Goal: Information Seeking & Learning: Learn about a topic

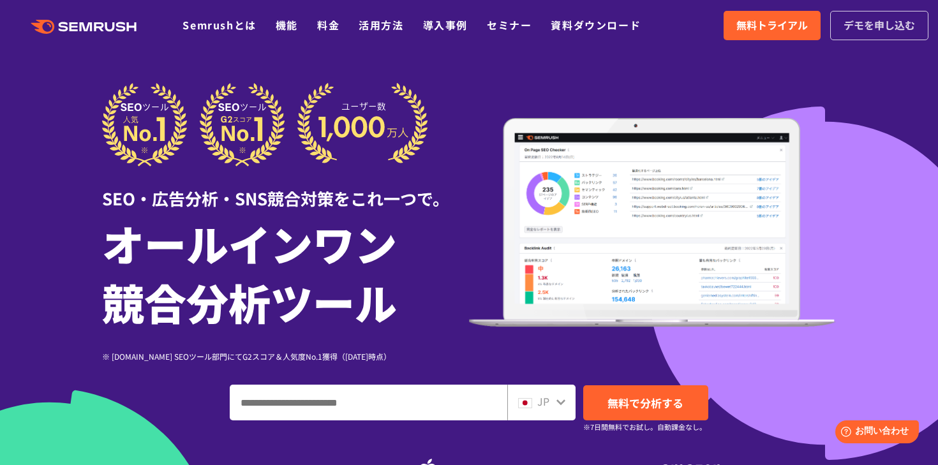
click at [873, 31] on span "デモを申し込む" at bounding box center [878, 25] width 71 height 17
click at [242, 24] on link "Semrushとは" at bounding box center [218, 24] width 73 height 15
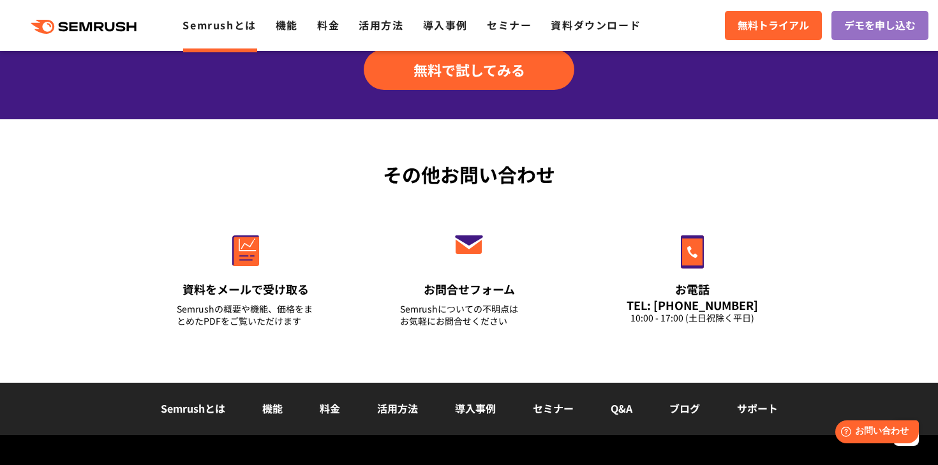
scroll to position [3182, 0]
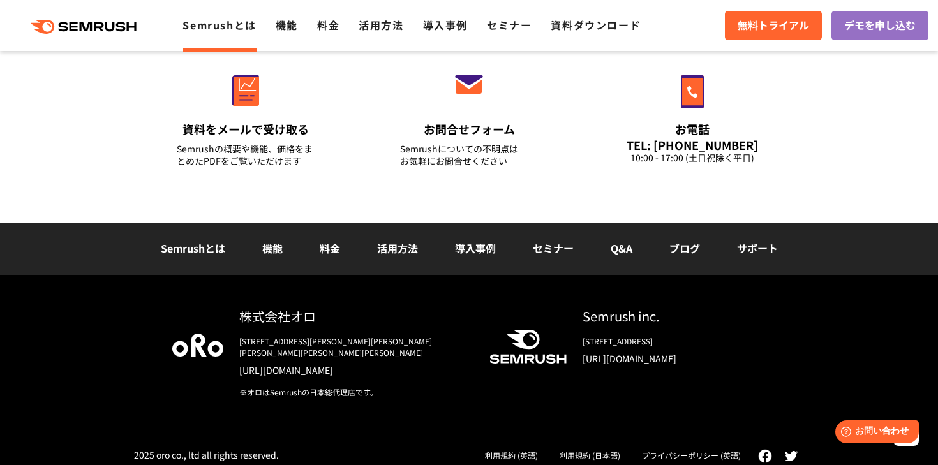
click at [598, 450] on link "利用規約 (日本語)" at bounding box center [589, 455] width 61 height 11
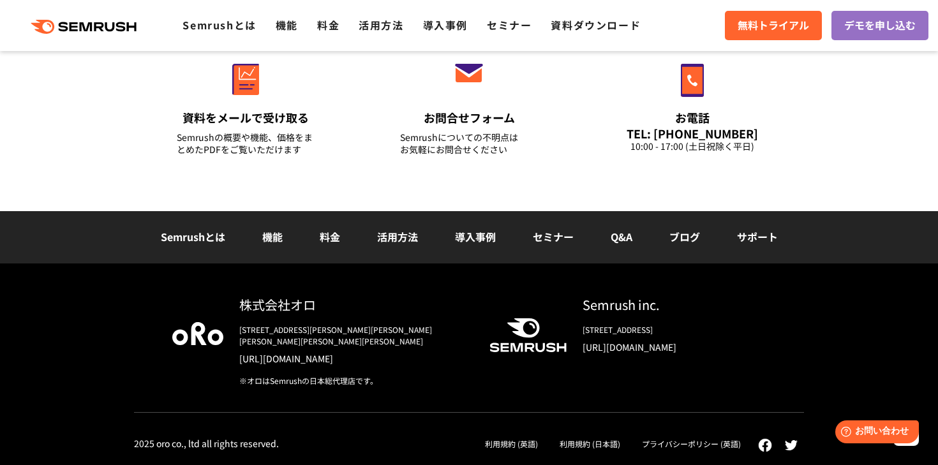
scroll to position [9364, 0]
click at [729, 445] on link "プライバシーポリシー (英語)" at bounding box center [691, 443] width 99 height 11
